Goal: Transaction & Acquisition: Purchase product/service

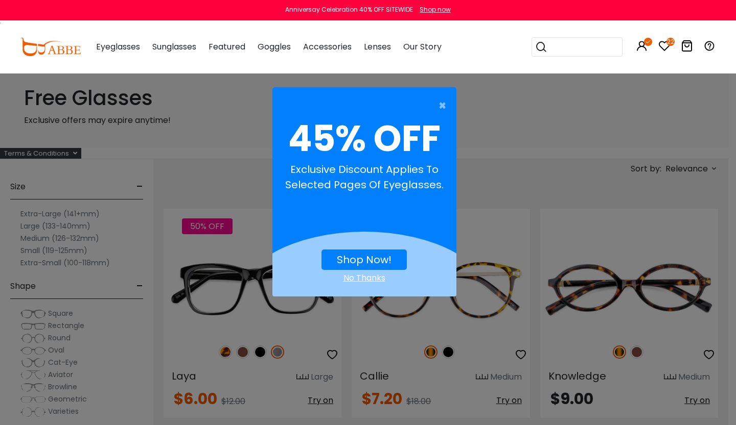
click at [42, 238] on div "× 45% OFF Exclusive discount applies to selected pages of eyeglasses. Shop Now!…" at bounding box center [368, 212] width 736 height 425
click at [442, 106] on span "×" at bounding box center [444, 106] width 13 height 20
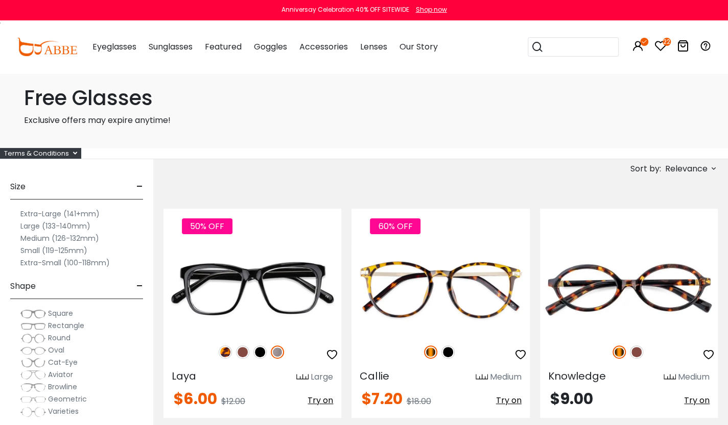
click at [76, 236] on label "Medium (126-132mm)" at bounding box center [59, 238] width 79 height 12
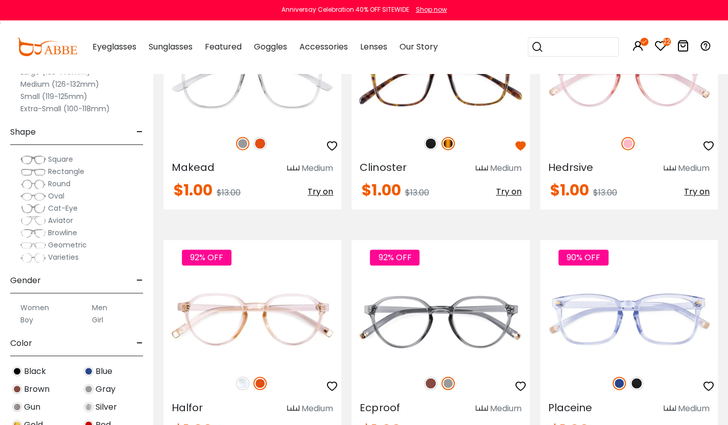
scroll to position [2860, 0]
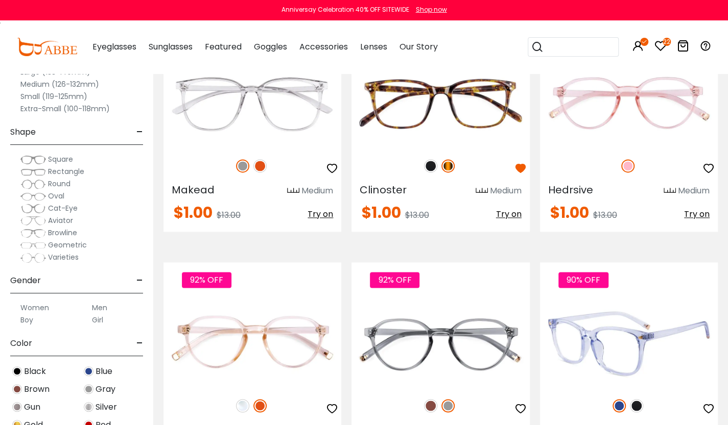
click at [638, 402] on img at bounding box center [636, 405] width 13 height 13
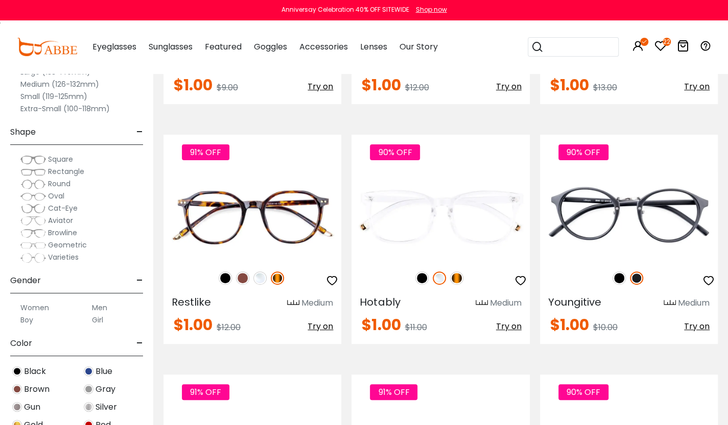
scroll to position [2145, 0]
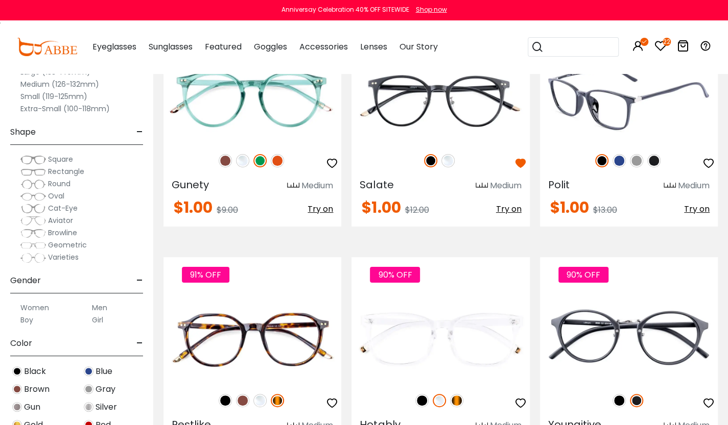
click at [620, 160] on img at bounding box center [618, 160] width 13 height 13
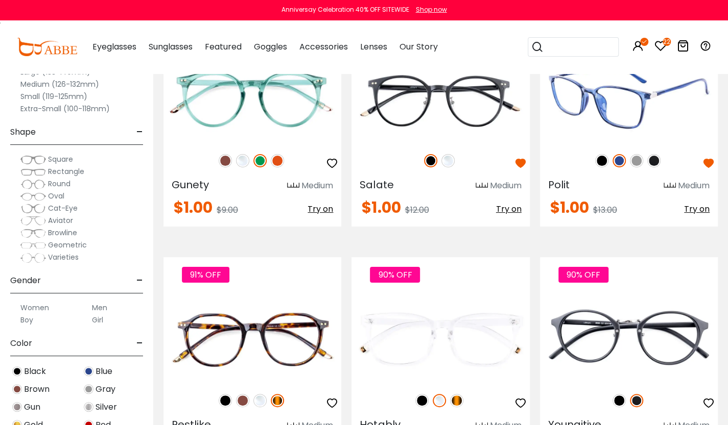
click at [638, 159] on img at bounding box center [636, 160] width 13 height 13
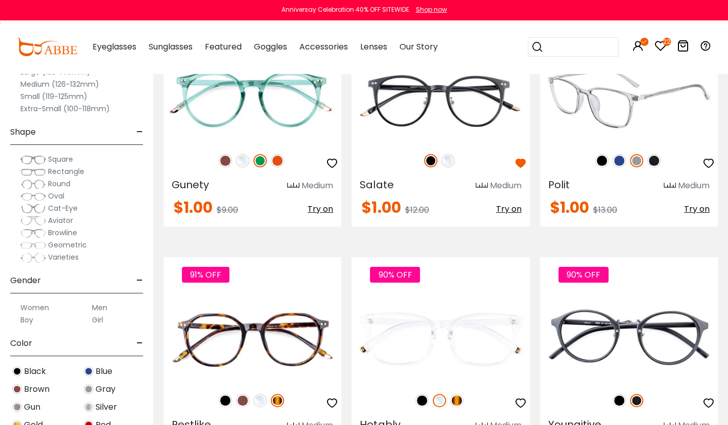
click at [657, 161] on img at bounding box center [653, 160] width 13 height 13
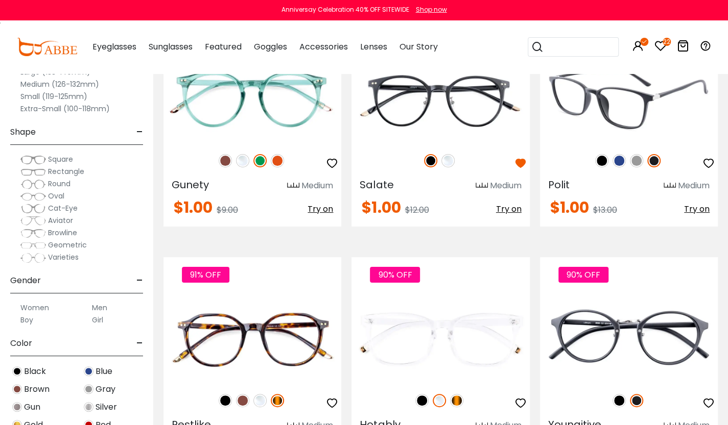
click at [600, 160] on img at bounding box center [601, 160] width 13 height 13
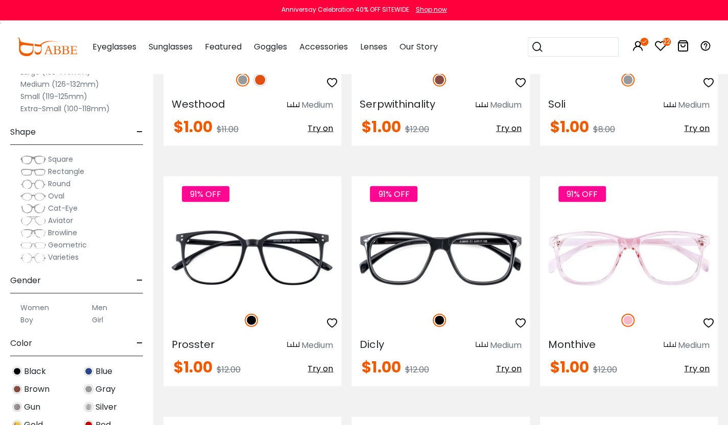
scroll to position [3412, 0]
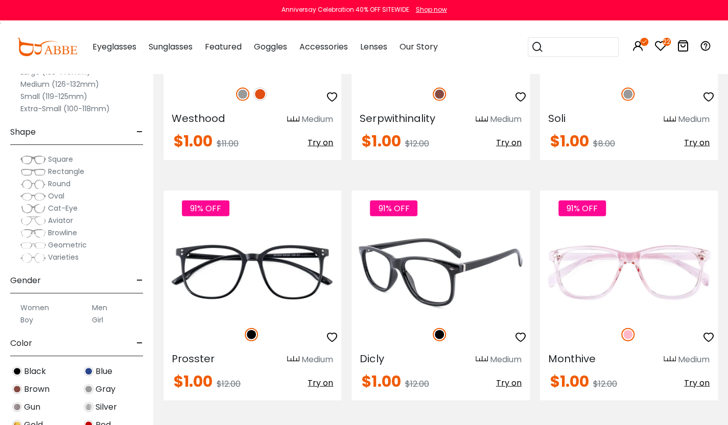
click at [428, 277] on img at bounding box center [440, 272] width 178 height 89
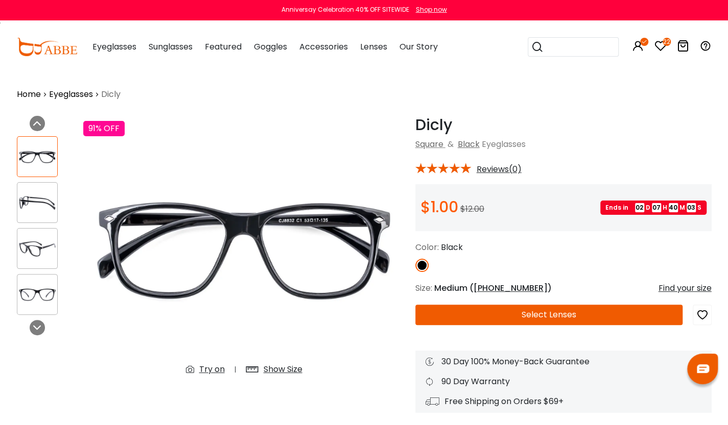
click at [547, 316] on button "Select Lenses" at bounding box center [549, 315] width 268 height 20
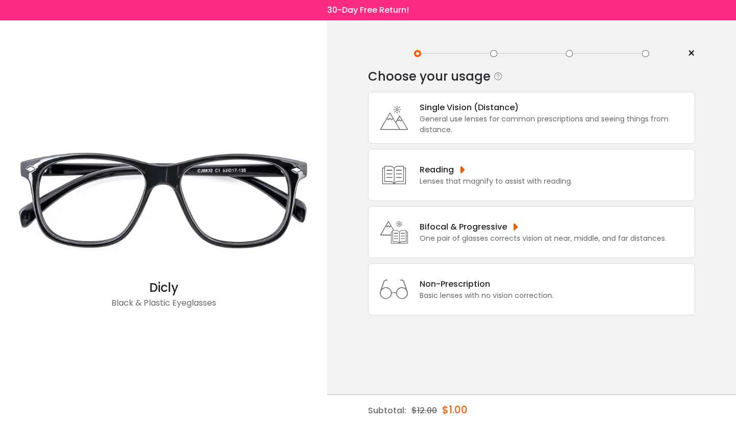
click at [491, 192] on div "Reading Lenses that magnify to assist with reading." at bounding box center [531, 175] width 327 height 52
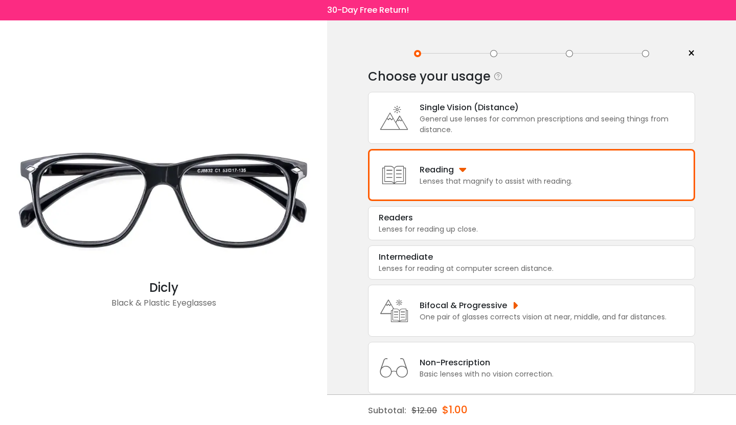
click at [490, 186] on div "Reading Lenses that magnify to assist with reading." at bounding box center [531, 175] width 327 height 52
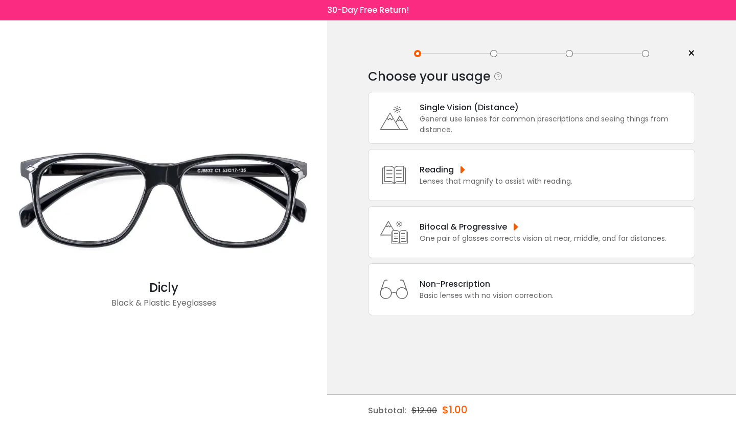
click at [463, 167] on div "Reading" at bounding box center [495, 169] width 153 height 13
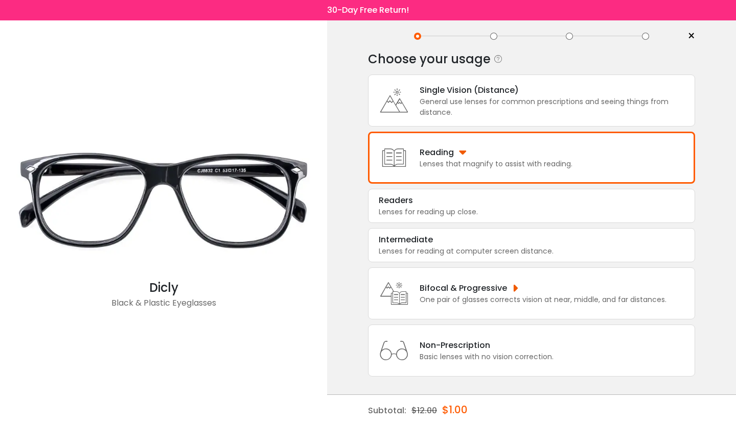
scroll to position [17, 0]
click at [431, 210] on div "Lenses for reading up close." at bounding box center [530, 212] width 305 height 11
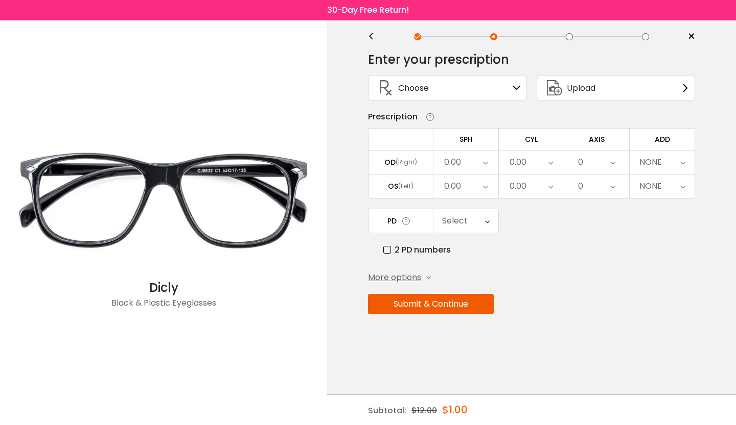
scroll to position [0, 0]
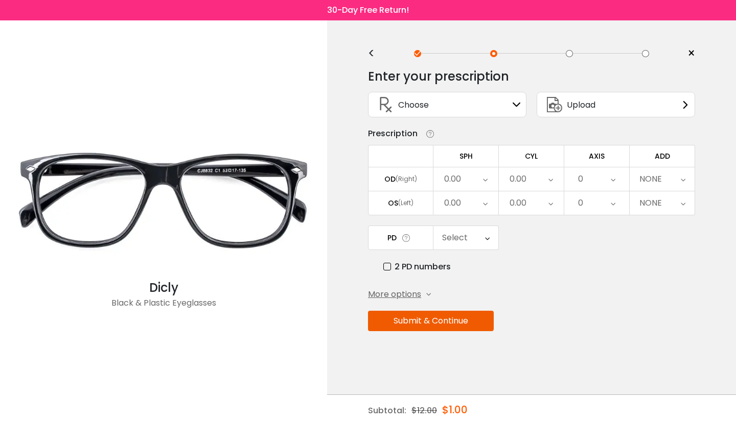
click at [686, 180] on div "NONE" at bounding box center [661, 179] width 65 height 23
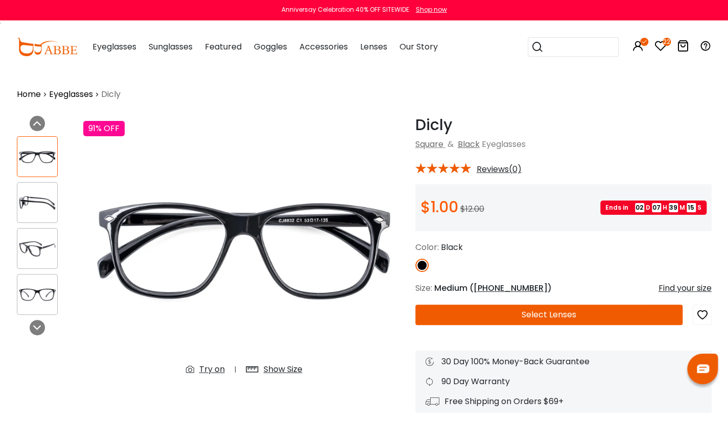
click at [512, 324] on button "Select Lenses" at bounding box center [549, 315] width 268 height 20
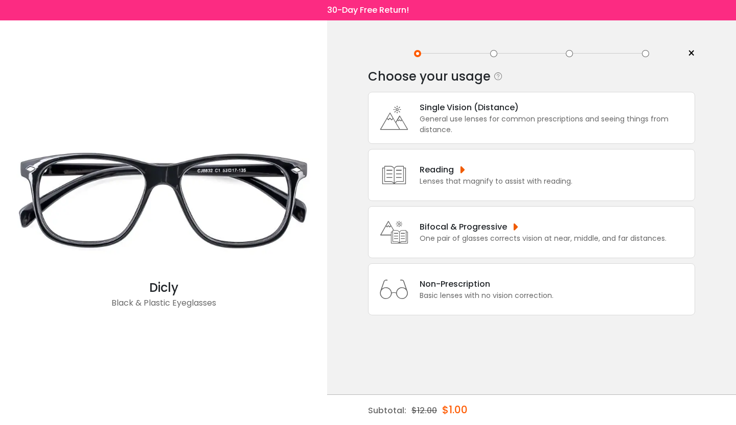
click at [478, 176] on div "Lenses that magnify to assist with reading." at bounding box center [495, 181] width 153 height 11
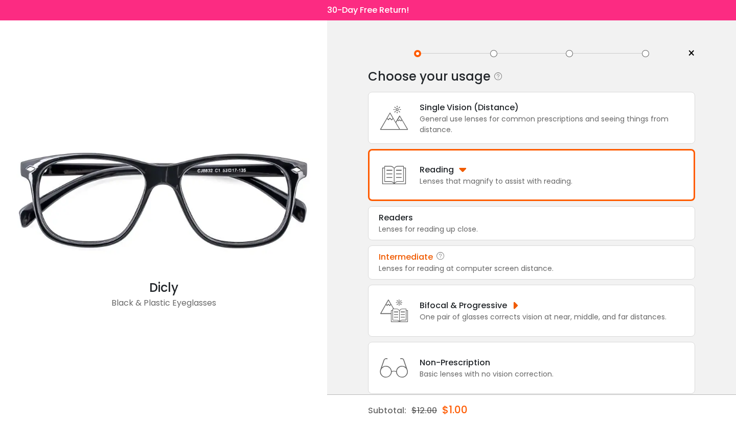
click at [460, 262] on div "Intermediate" at bounding box center [530, 257] width 305 height 12
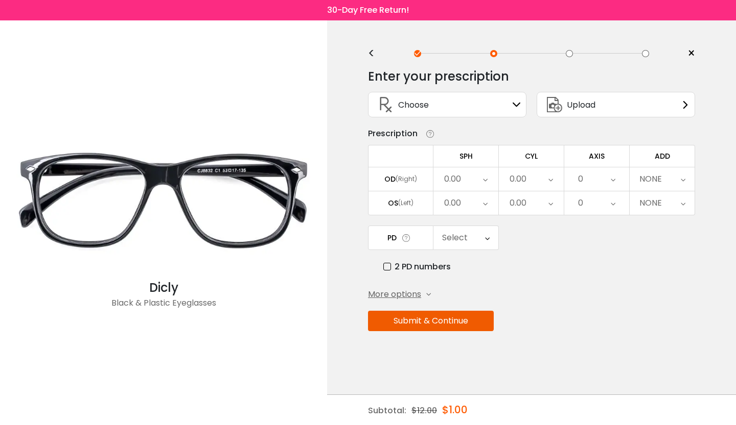
click at [680, 181] on icon at bounding box center [682, 179] width 5 height 23
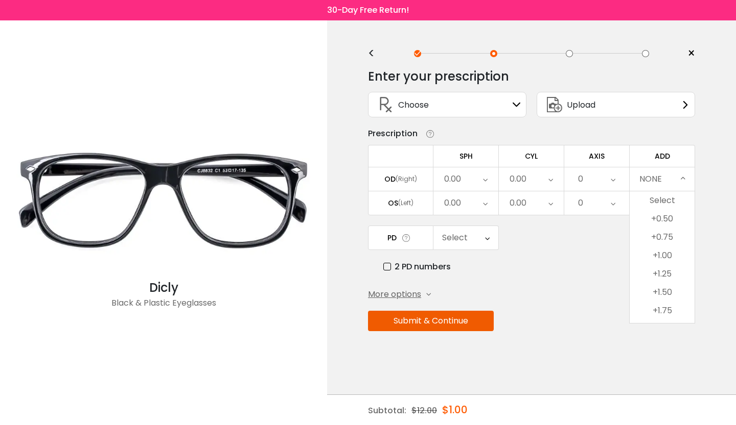
click at [428, 293] on icon at bounding box center [428, 295] width 5 height 5
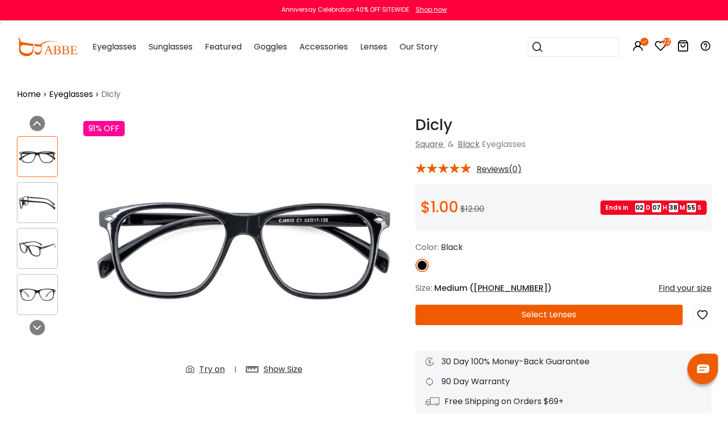
click at [669, 44] on icon "22" at bounding box center [666, 42] width 8 height 8
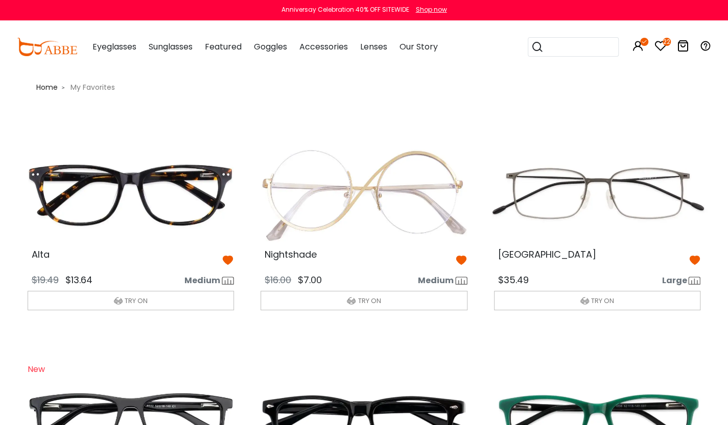
click at [323, 152] on img at bounding box center [363, 193] width 223 height 111
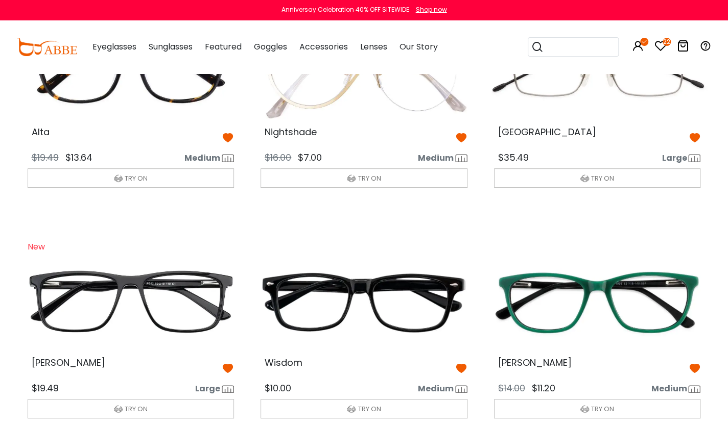
scroll to position [143, 0]
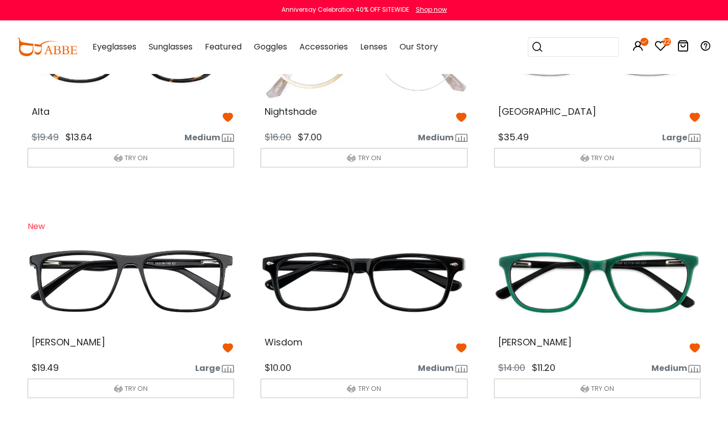
click at [230, 346] on icon at bounding box center [228, 348] width 12 height 12
click at [694, 115] on icon at bounding box center [694, 117] width 12 height 12
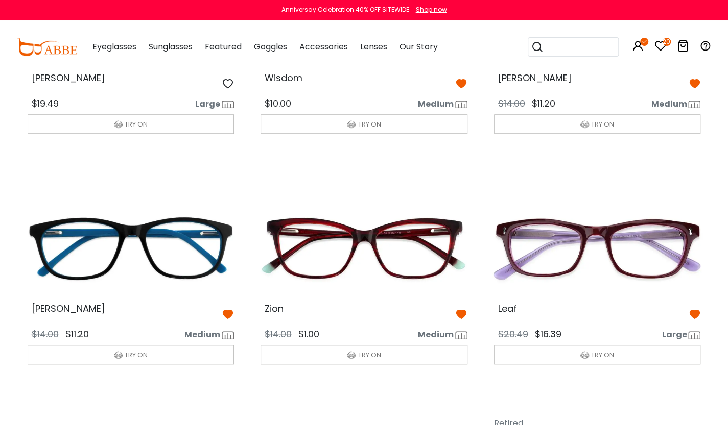
scroll to position [409, 0]
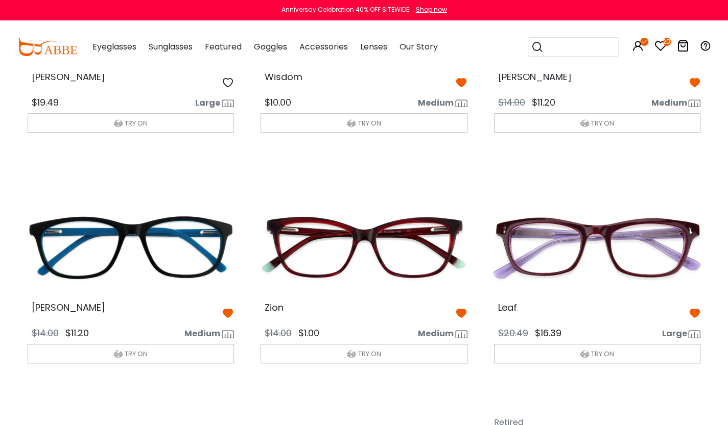
click at [463, 313] on icon at bounding box center [461, 313] width 12 height 12
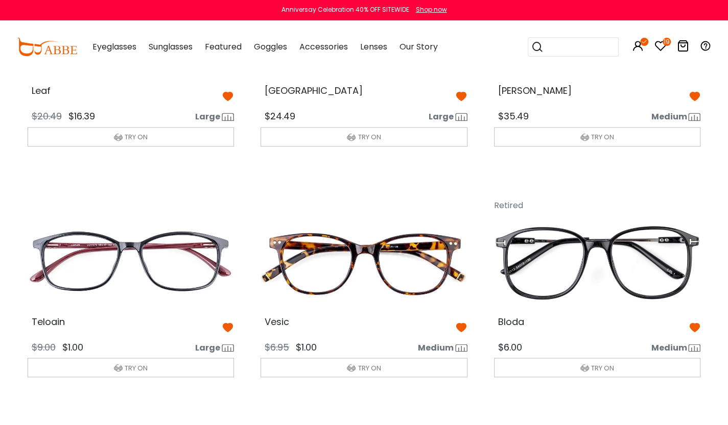
scroll to position [858, 0]
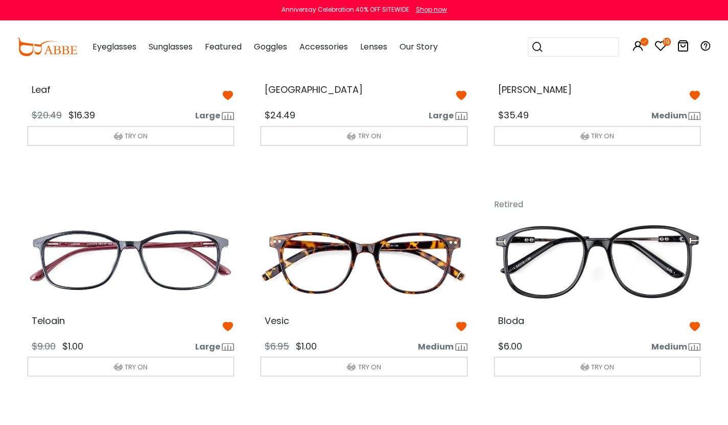
click at [694, 323] on icon at bounding box center [694, 326] width 12 height 12
click at [460, 323] on icon at bounding box center [461, 326] width 12 height 12
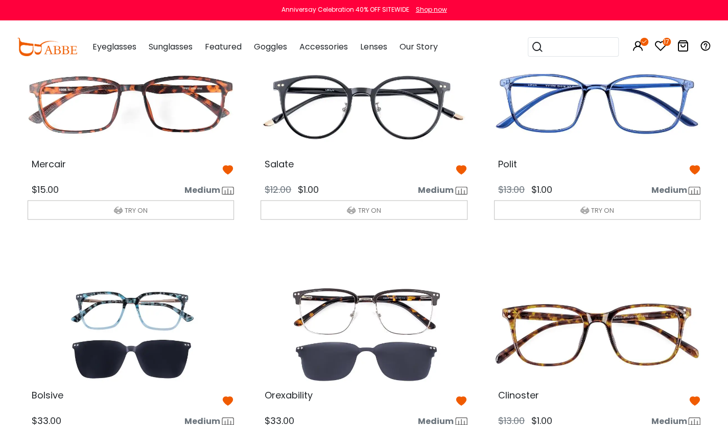
scroll to position [1308, 0]
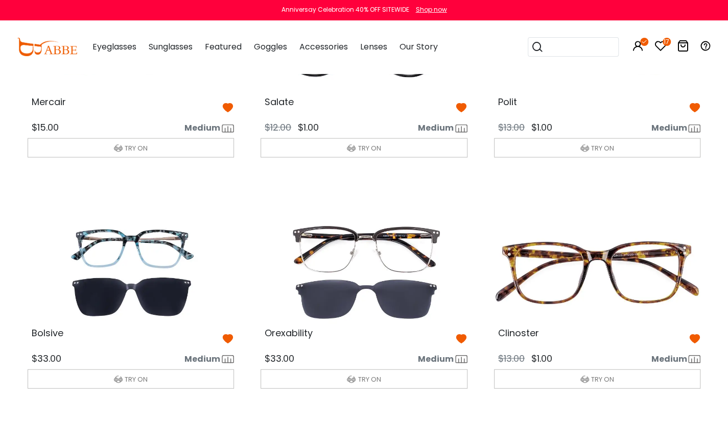
click at [463, 334] on icon at bounding box center [461, 339] width 12 height 12
click at [696, 336] on icon at bounding box center [694, 339] width 12 height 12
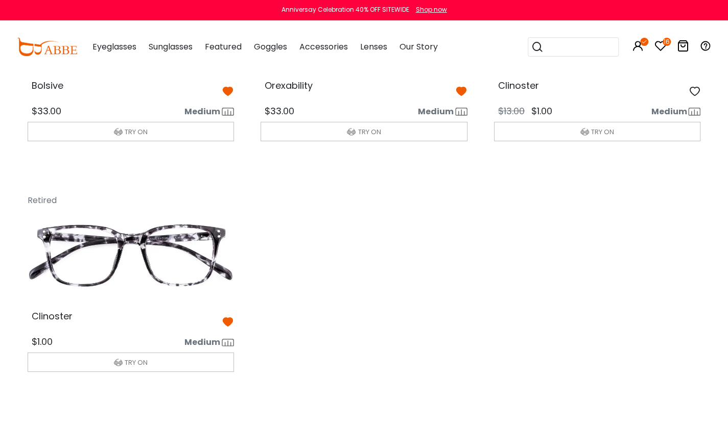
scroll to position [1549, 0]
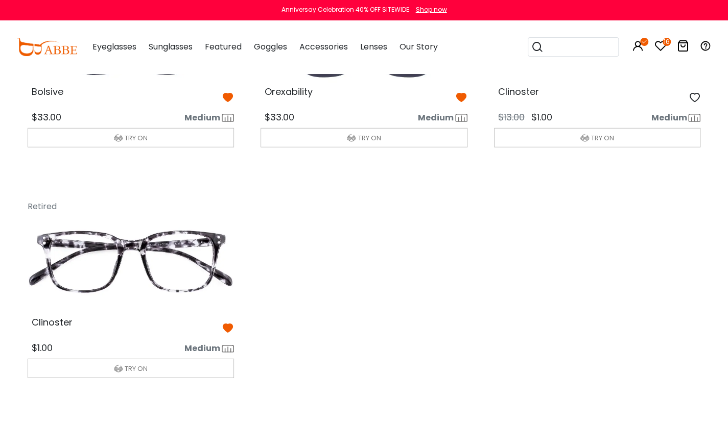
click at [226, 325] on icon at bounding box center [228, 328] width 12 height 12
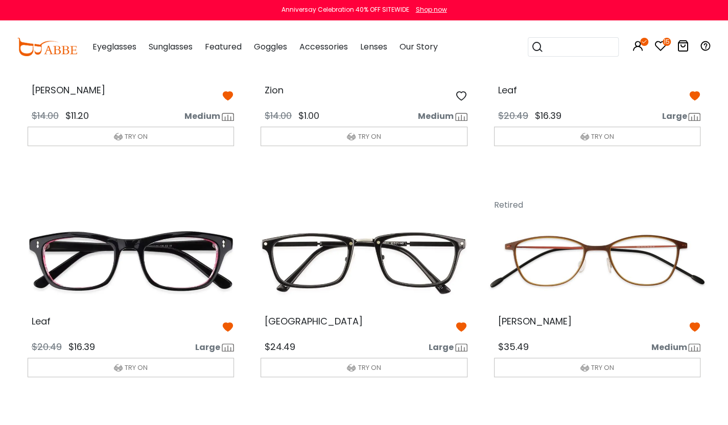
scroll to position [624, 0]
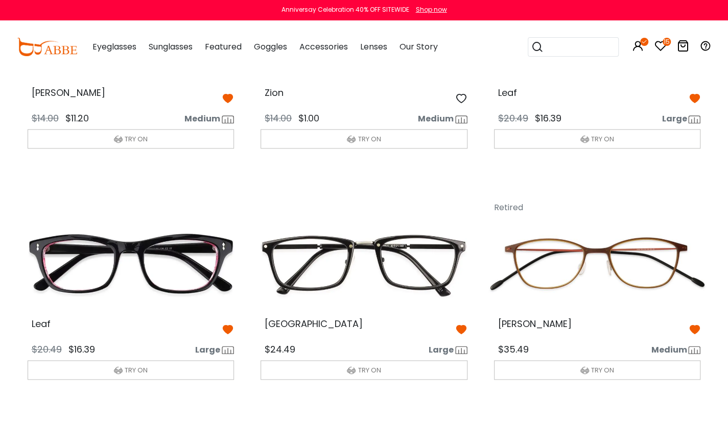
click at [696, 321] on div at bounding box center [694, 330] width 12 height 18
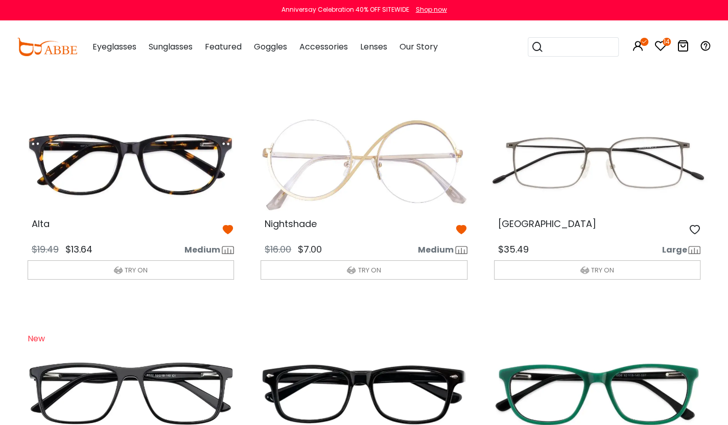
scroll to position [0, 0]
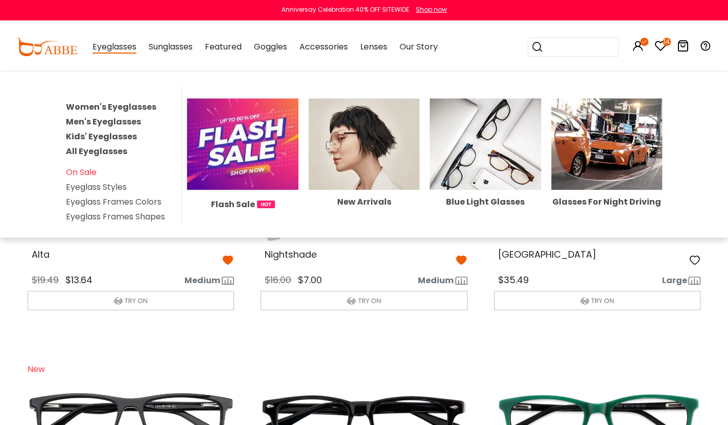
click at [107, 50] on span "Eyeglasses" at bounding box center [114, 47] width 44 height 13
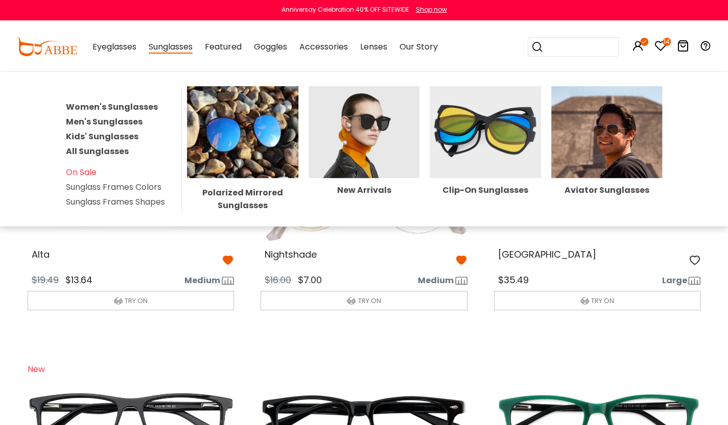
click at [110, 149] on link "All Sunglasses" at bounding box center [97, 152] width 63 height 12
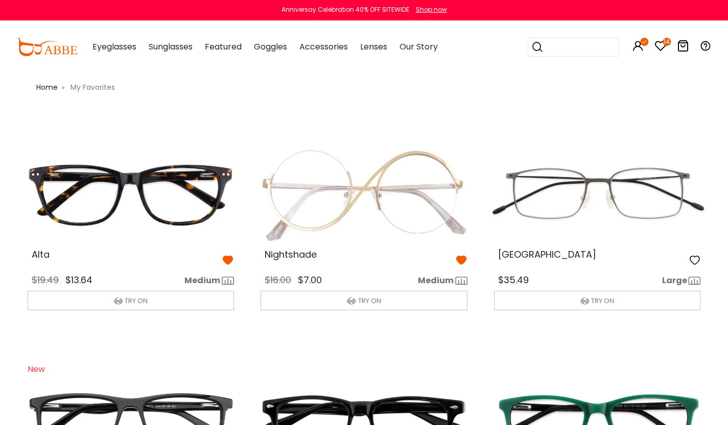
click at [110, 149] on img at bounding box center [130, 193] width 223 height 111
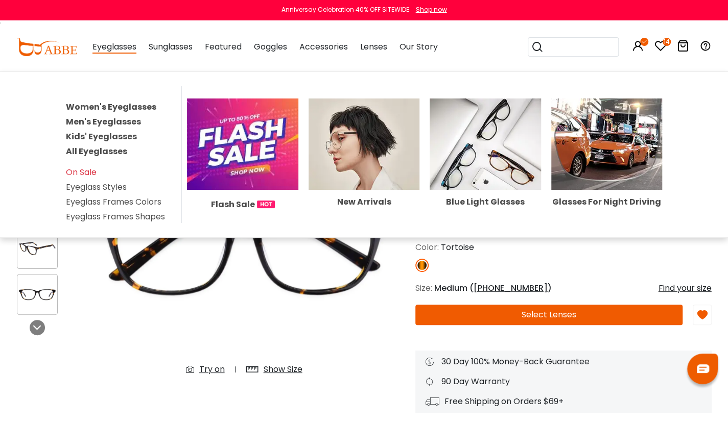
click at [109, 150] on link "All Eyeglasses" at bounding box center [96, 152] width 61 height 12
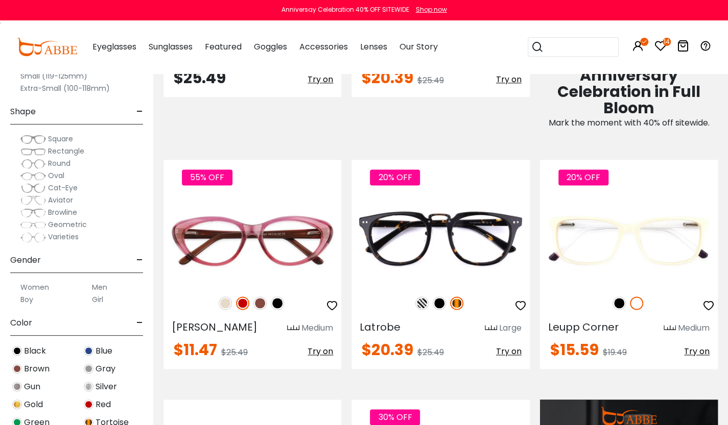
scroll to position [572, 0]
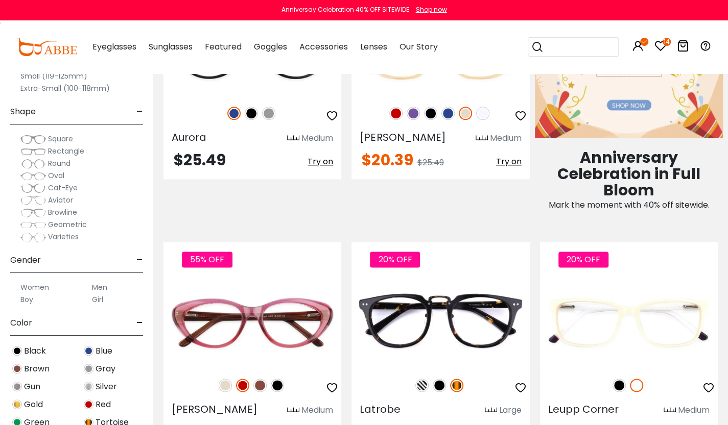
click at [666, 38] on icon "14" at bounding box center [666, 42] width 8 height 8
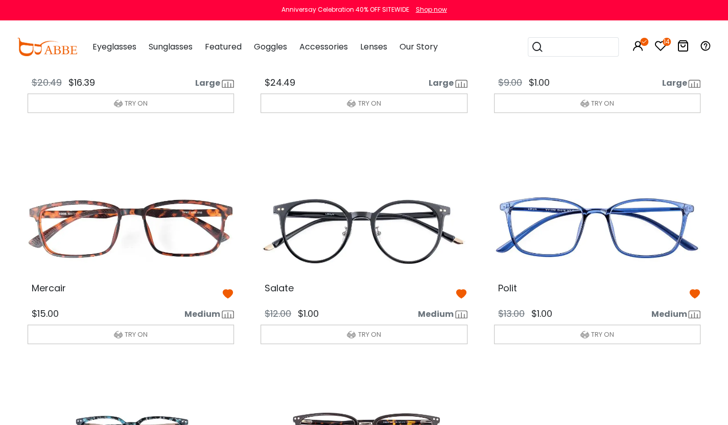
scroll to position [756, 0]
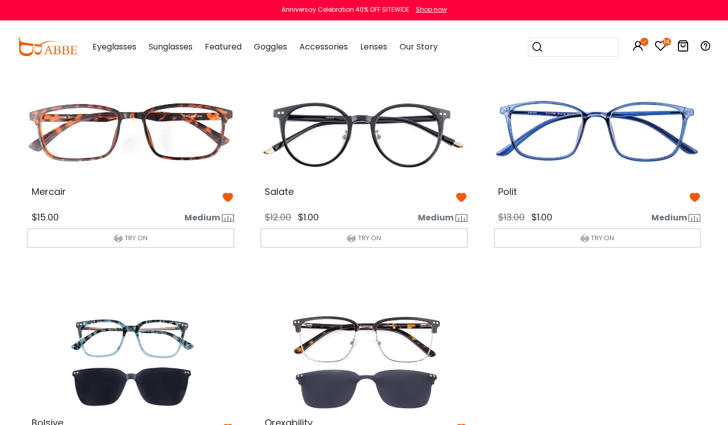
click at [387, 121] on img at bounding box center [363, 131] width 223 height 111
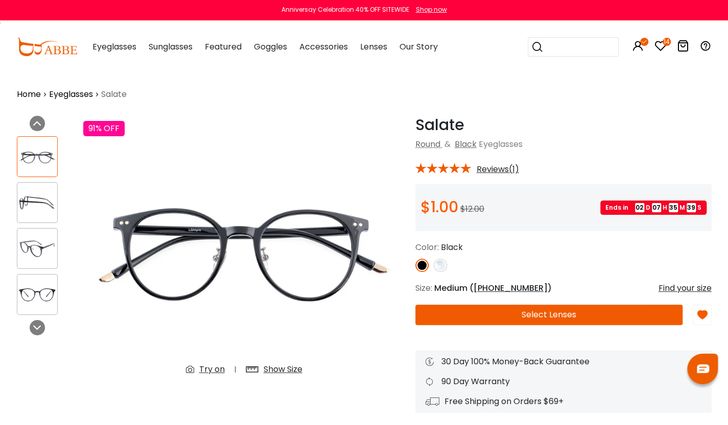
click at [490, 309] on button "Select Lenses" at bounding box center [549, 315] width 268 height 20
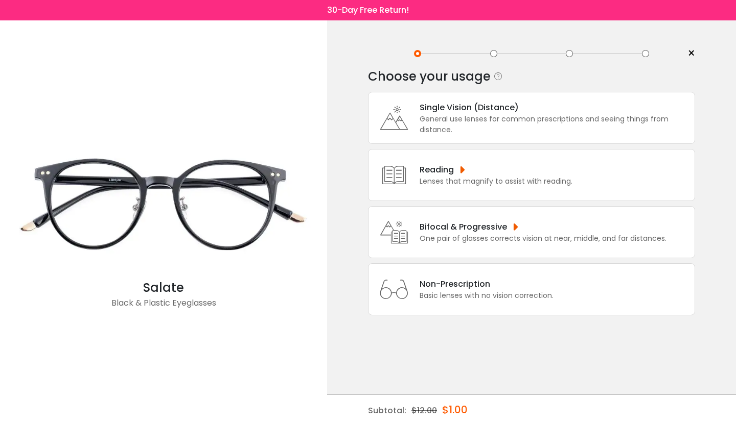
click at [459, 231] on div "Bifocal & Progressive" at bounding box center [542, 227] width 247 height 13
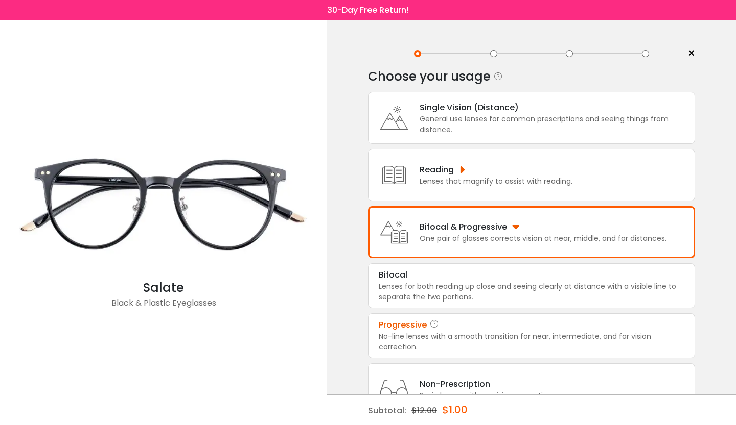
click at [461, 335] on div "No-line lenses with a smooth transition for near, intermediate, and far vision …" at bounding box center [530, 341] width 305 height 21
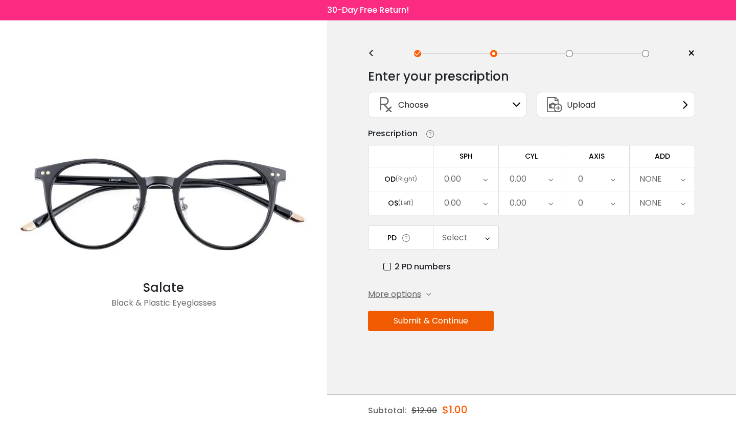
click at [581, 104] on span "Upload" at bounding box center [580, 105] width 29 height 13
